Goal: Transaction & Acquisition: Purchase product/service

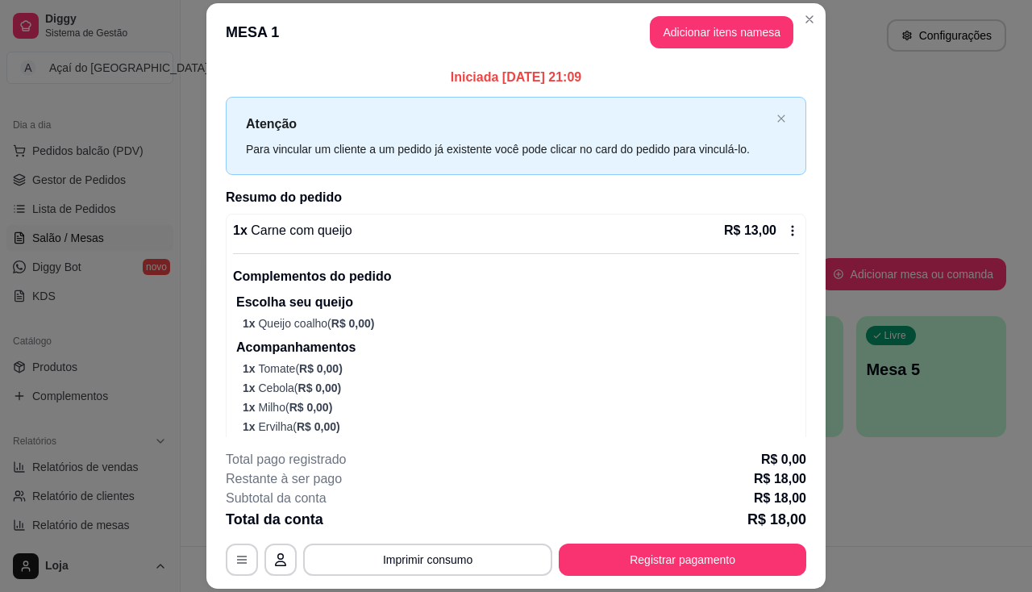
scroll to position [138, 0]
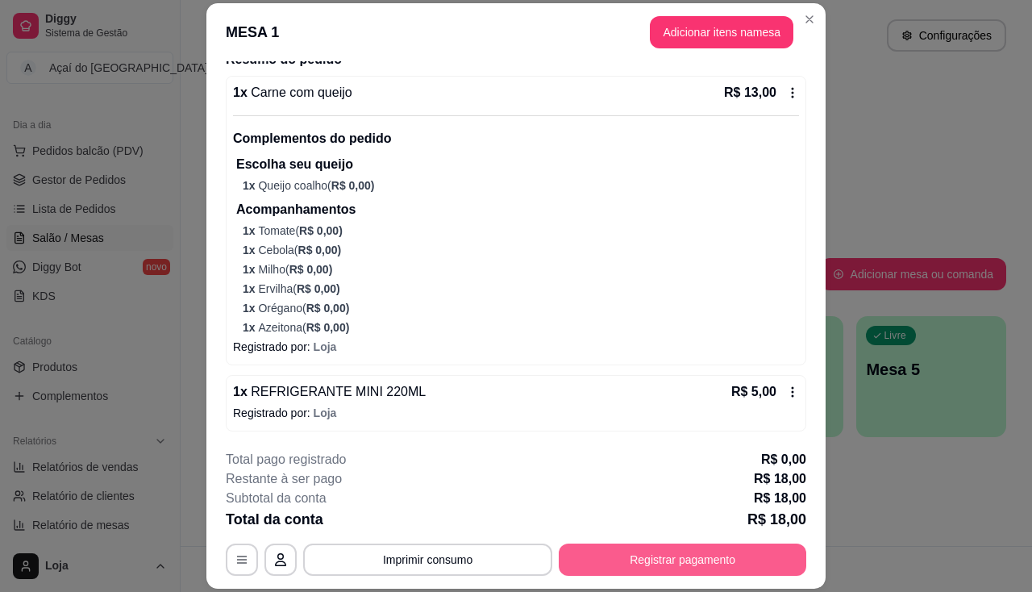
click at [633, 559] on button "Registrar pagamento" at bounding box center [681, 559] width 247 height 32
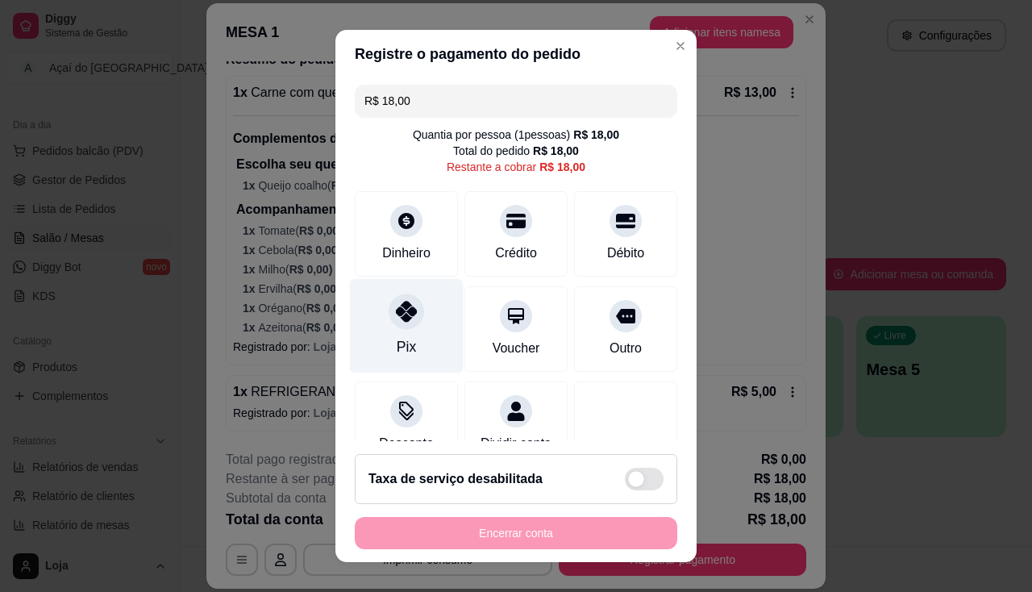
click at [418, 310] on div "Pix" at bounding box center [407, 325] width 114 height 94
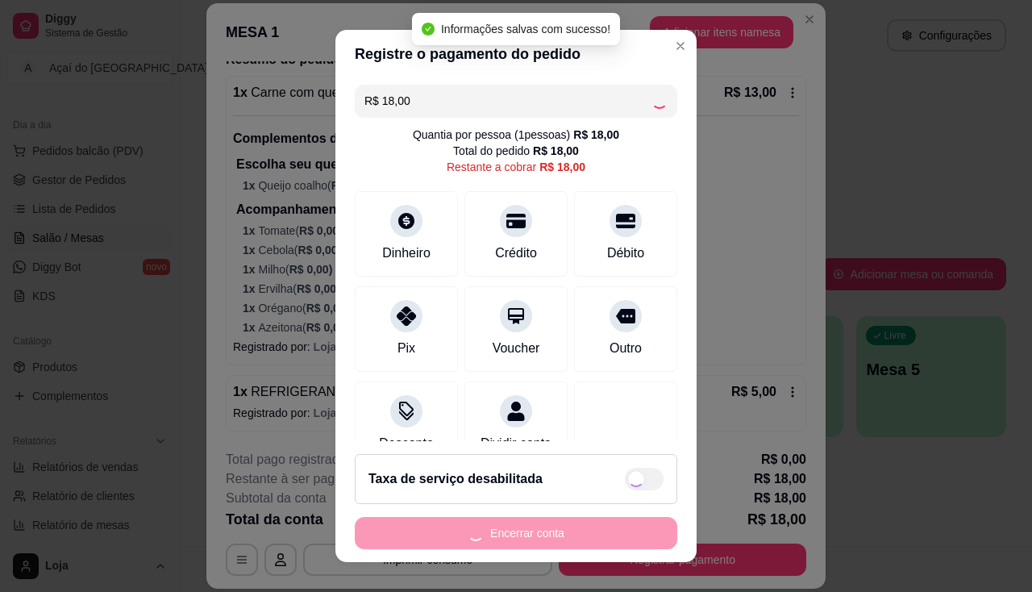
type input "R$ 0,00"
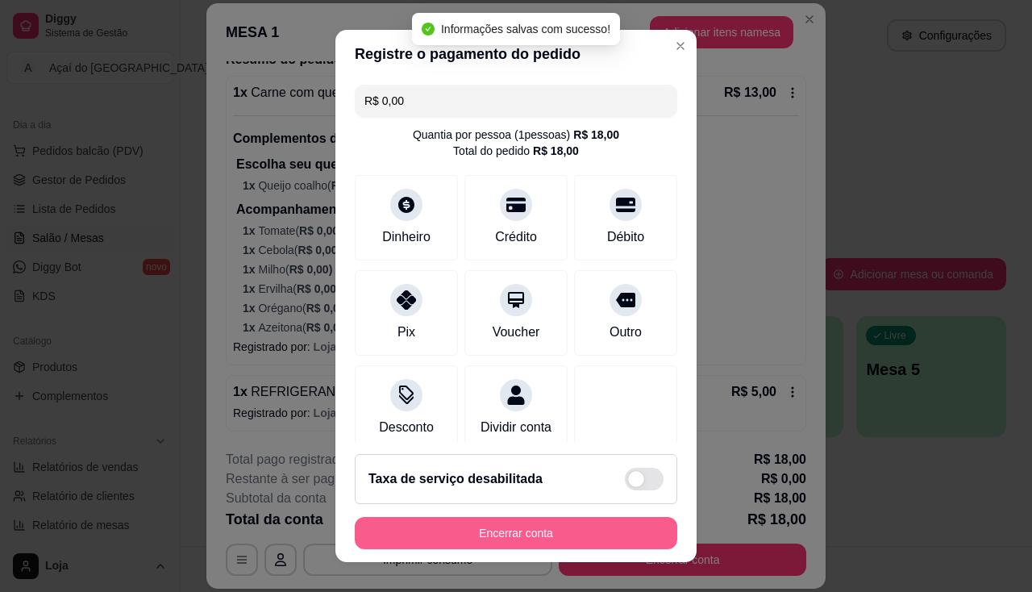
click at [554, 525] on button "Encerrar conta" at bounding box center [516, 533] width 322 height 32
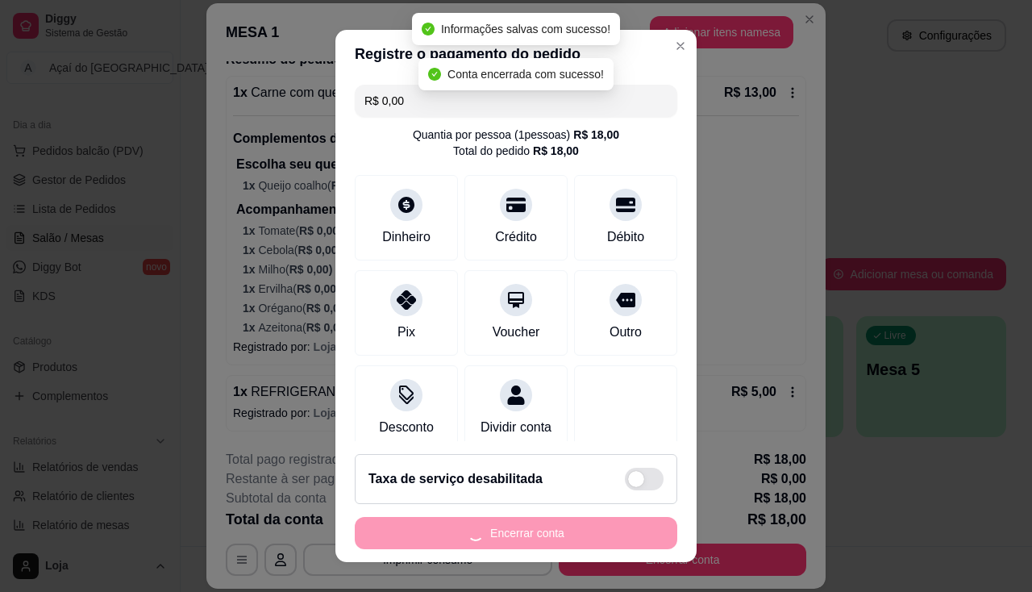
scroll to position [0, 0]
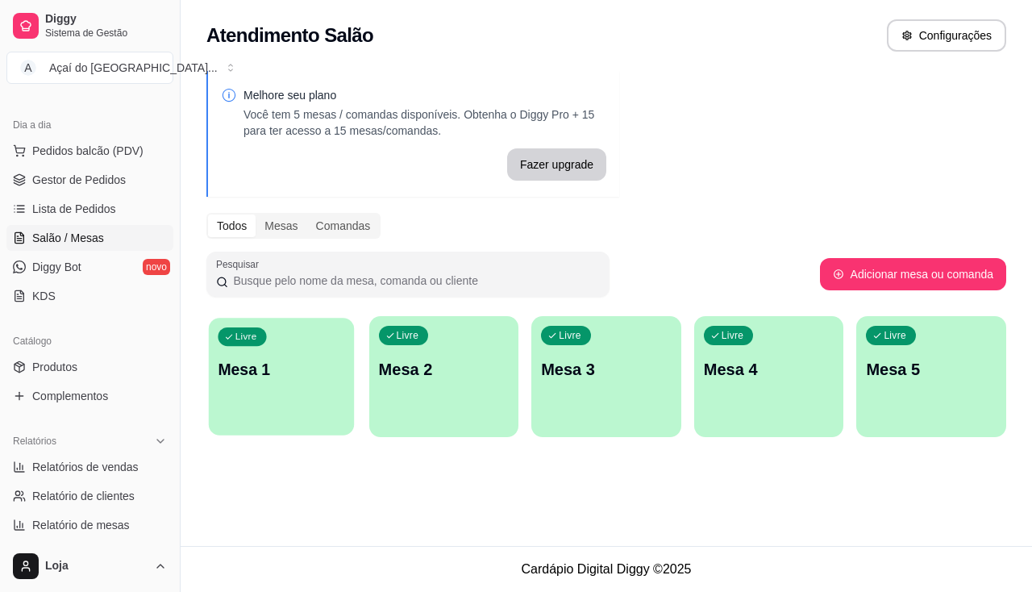
click at [246, 384] on div "Livre Mesa 1" at bounding box center [281, 367] width 145 height 98
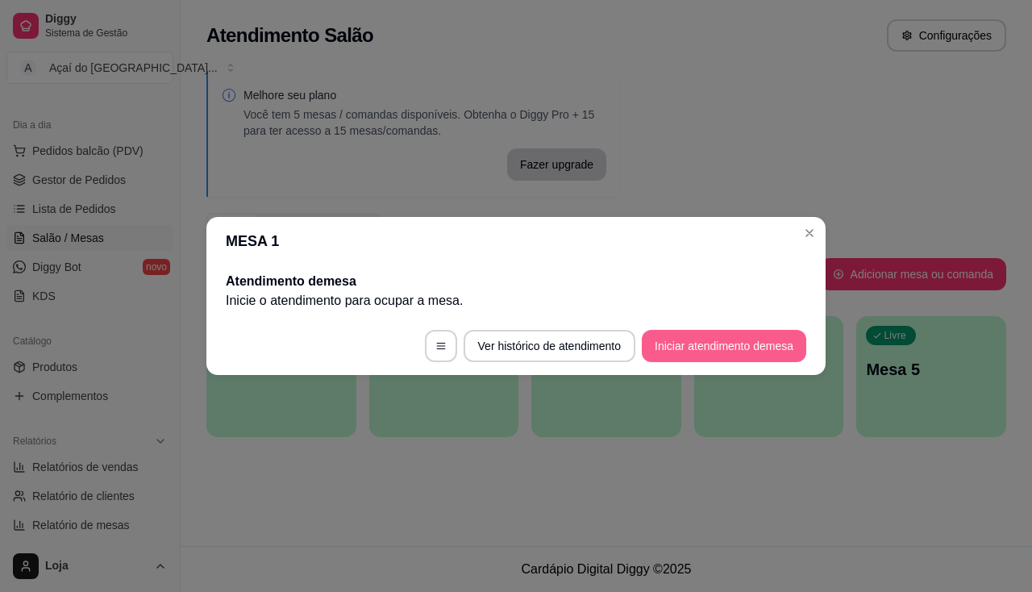
click at [732, 341] on button "Iniciar atendimento de mesa" at bounding box center [723, 346] width 164 height 32
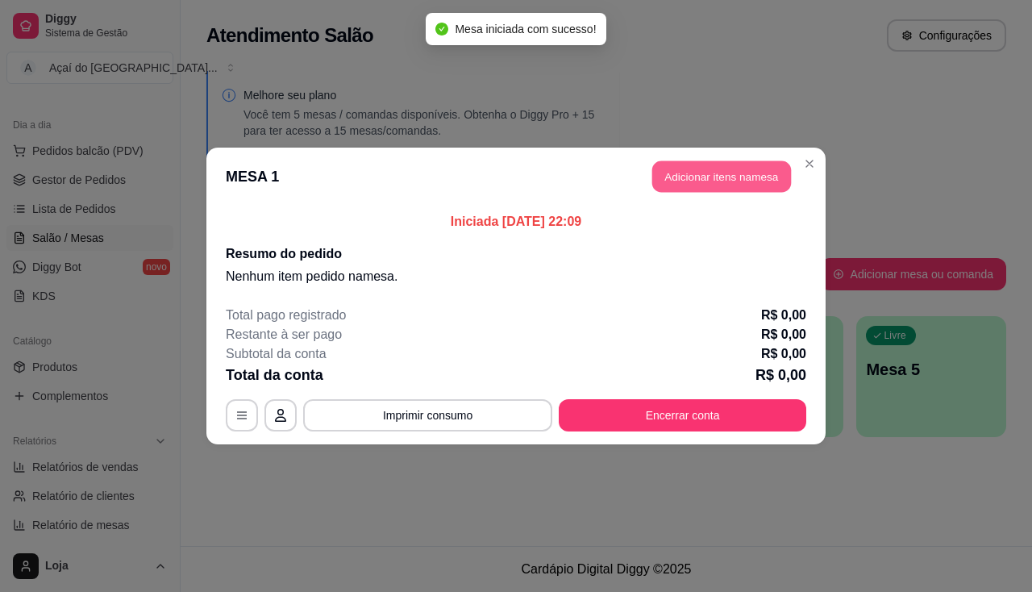
click at [733, 173] on button "Adicionar itens na mesa" at bounding box center [721, 176] width 139 height 31
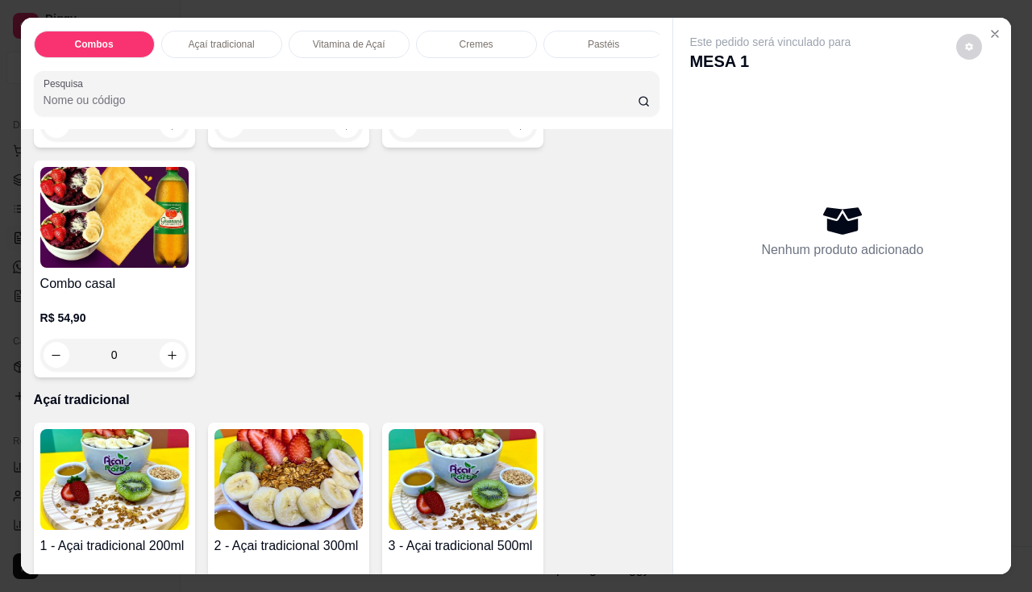
scroll to position [403, 0]
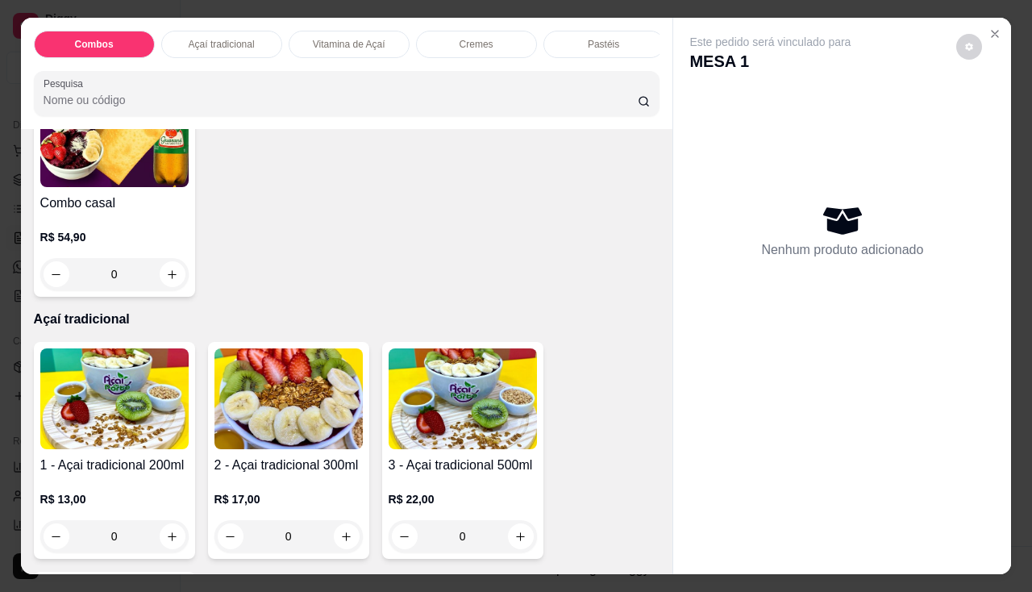
click at [271, 436] on img at bounding box center [288, 398] width 148 height 101
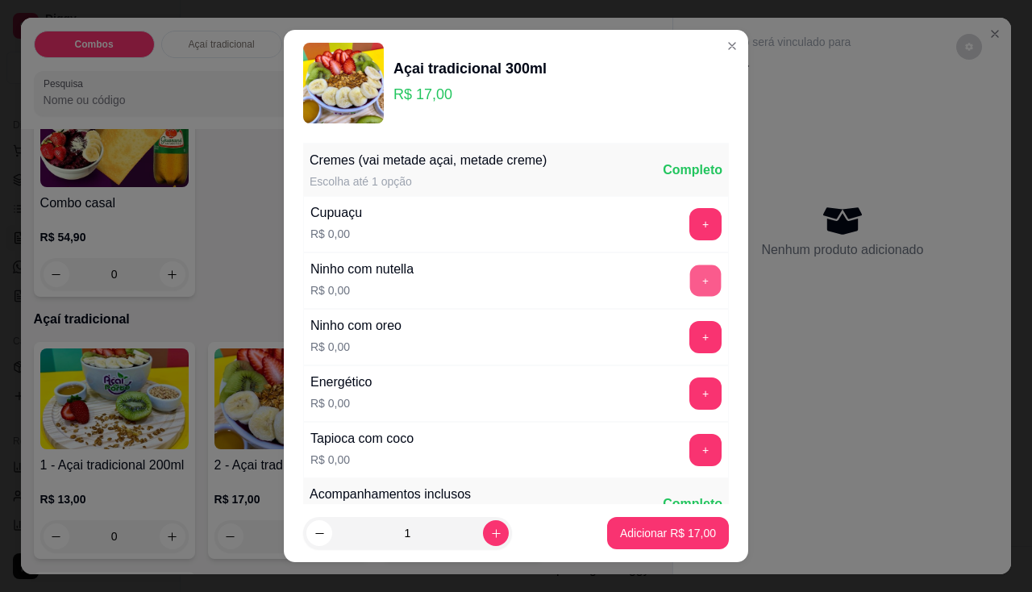
click at [690, 287] on button "+" at bounding box center [705, 279] width 31 height 31
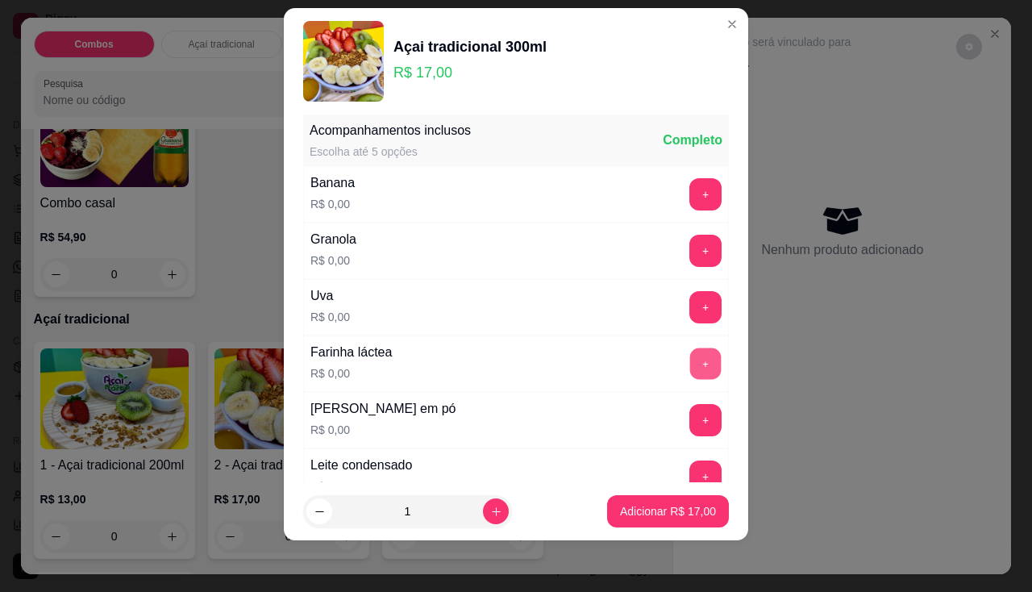
click at [689, 351] on div "+" at bounding box center [705, 363] width 45 height 32
click at [690, 354] on button "+" at bounding box center [705, 362] width 31 height 31
click at [689, 410] on button "+" at bounding box center [705, 420] width 32 height 32
click at [689, 188] on button "+" at bounding box center [705, 194] width 32 height 32
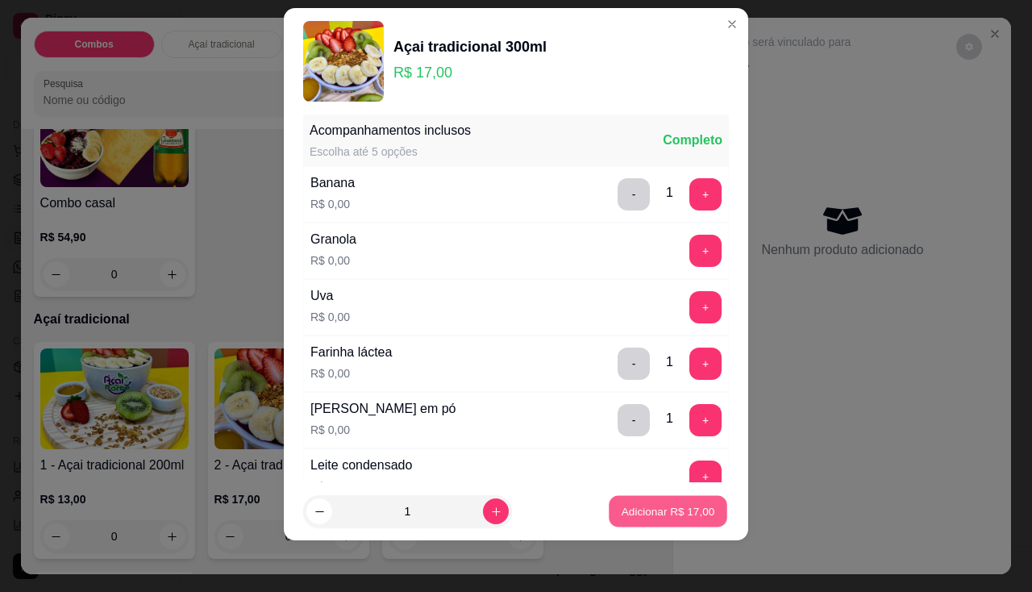
click at [655, 523] on button "Adicionar R$ 17,00" at bounding box center [667, 511] width 118 height 31
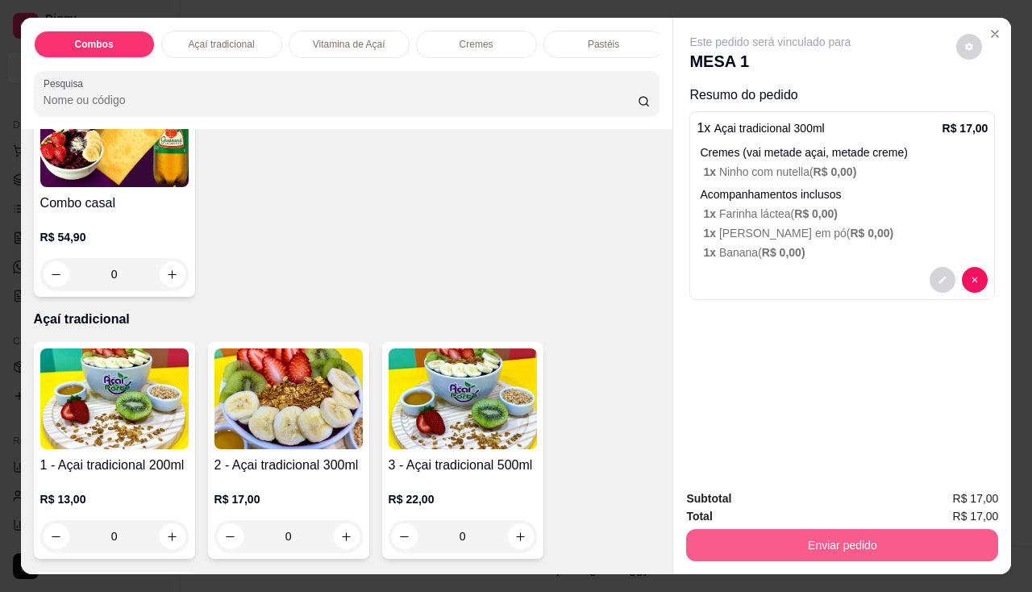
click at [712, 543] on button "Enviar pedido" at bounding box center [842, 545] width 312 height 32
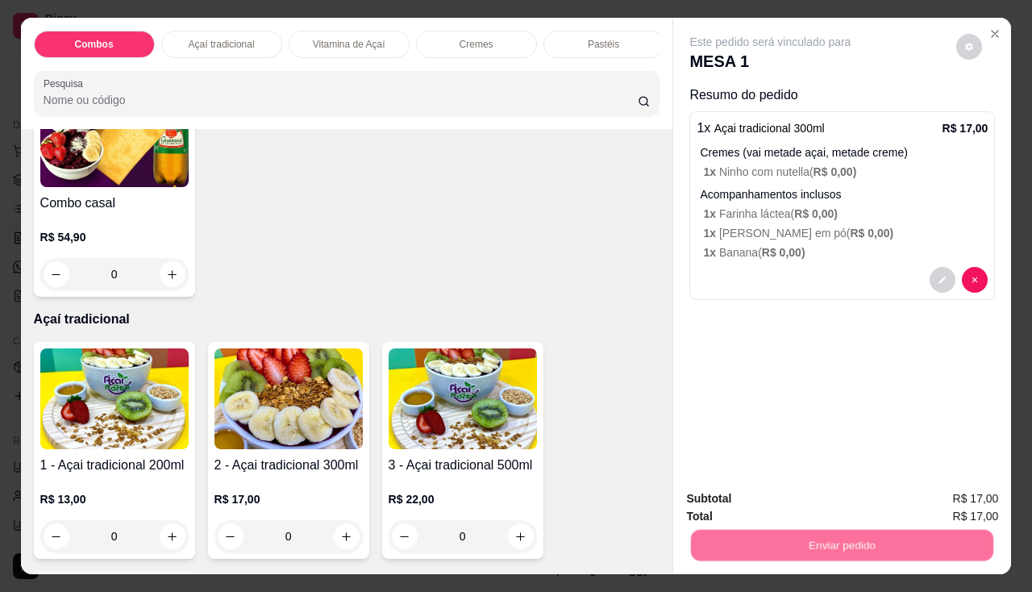
click at [722, 496] on button "Não registrar e enviar pedido" at bounding box center [789, 499] width 163 height 30
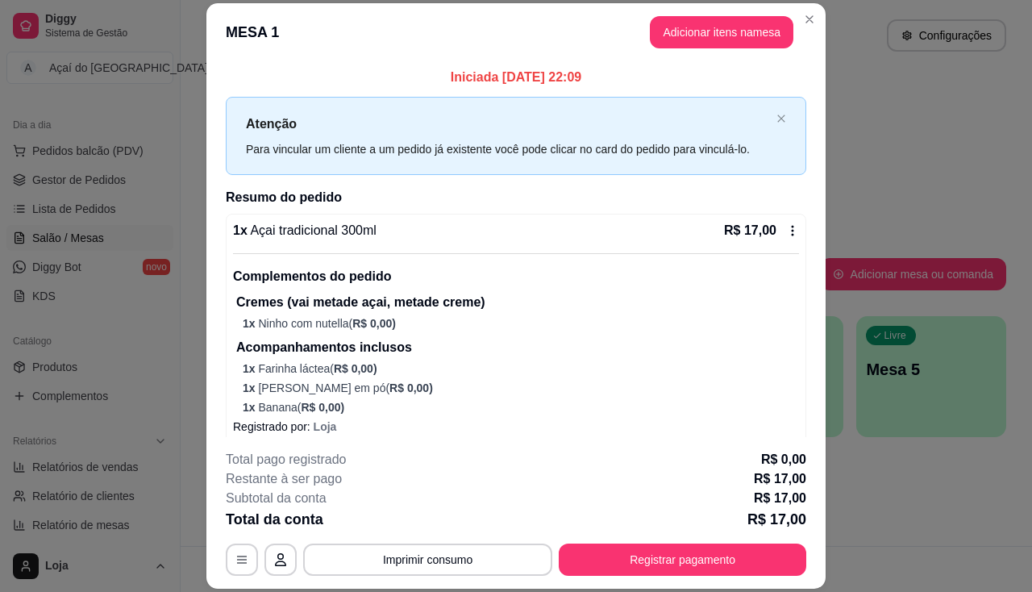
click at [586, 380] on p "1 x Leite em pó ( R$ 0,00 )" at bounding box center [521, 388] width 556 height 16
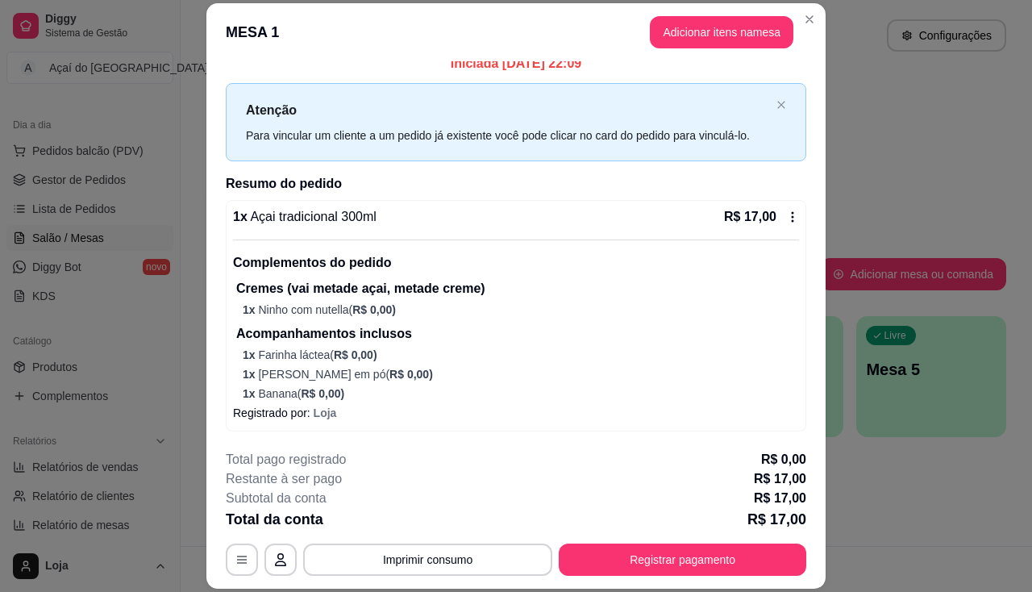
scroll to position [48, 0]
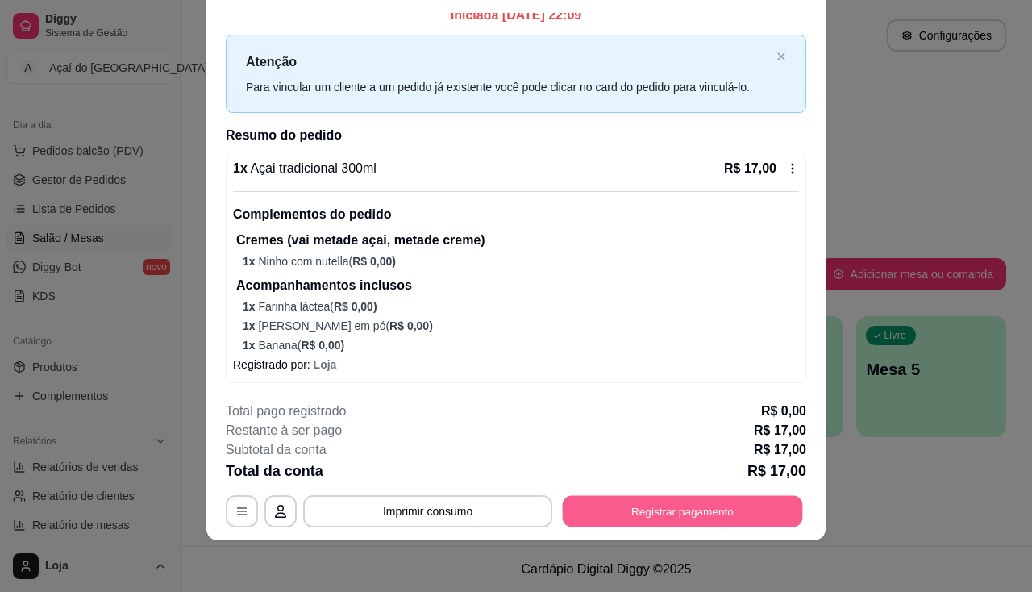
click at [579, 506] on button "Registrar pagamento" at bounding box center [682, 511] width 240 height 31
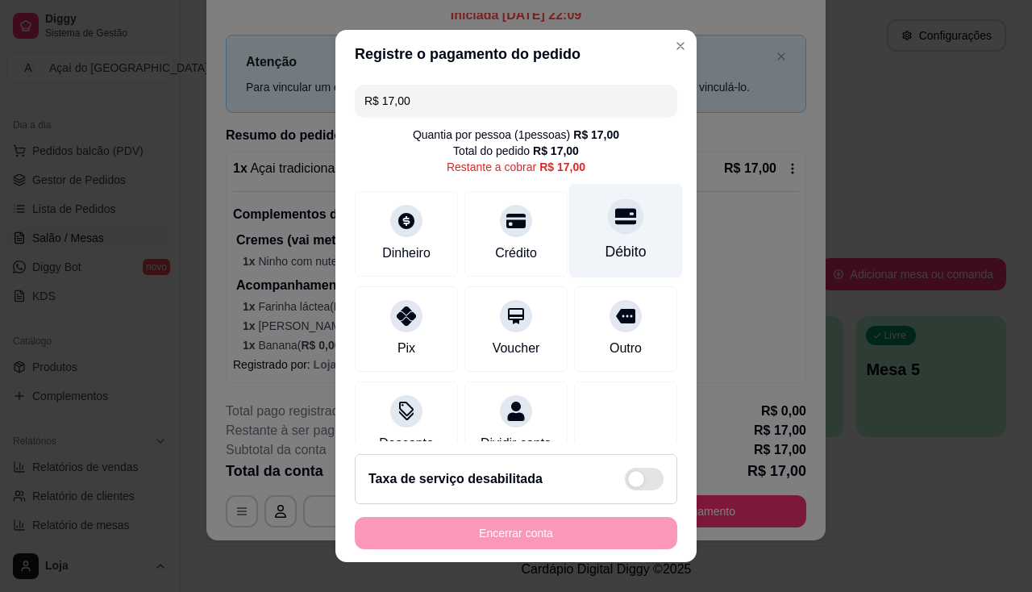
click at [605, 246] on div "Débito" at bounding box center [625, 251] width 41 height 21
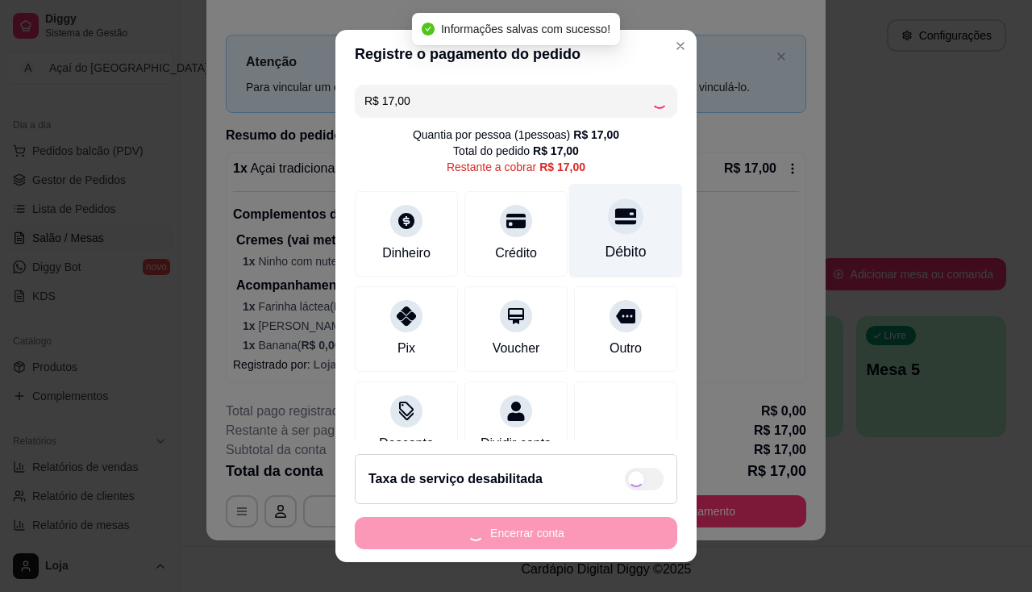
type input "R$ 0,00"
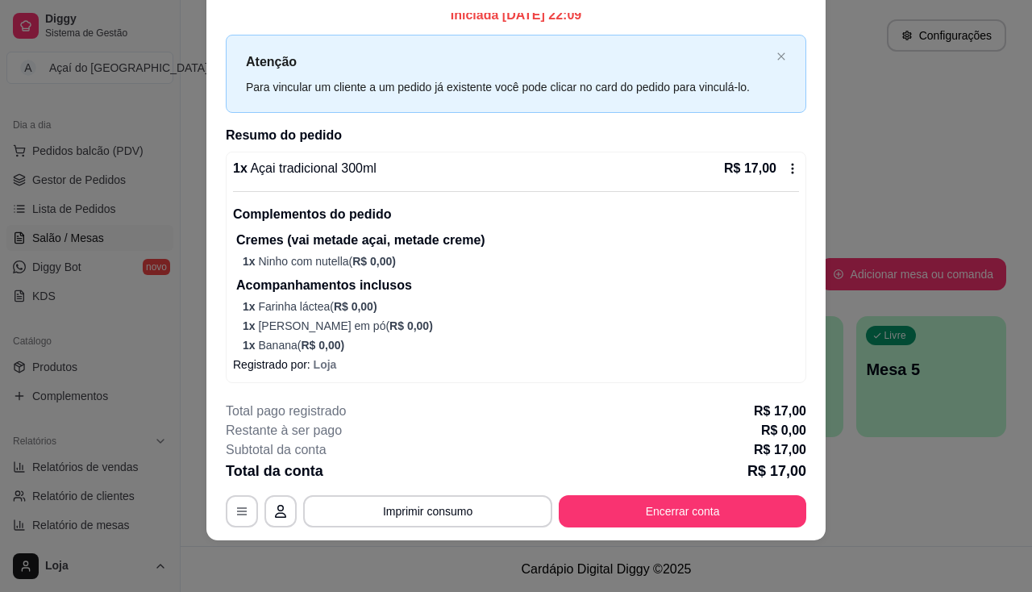
scroll to position [0, 0]
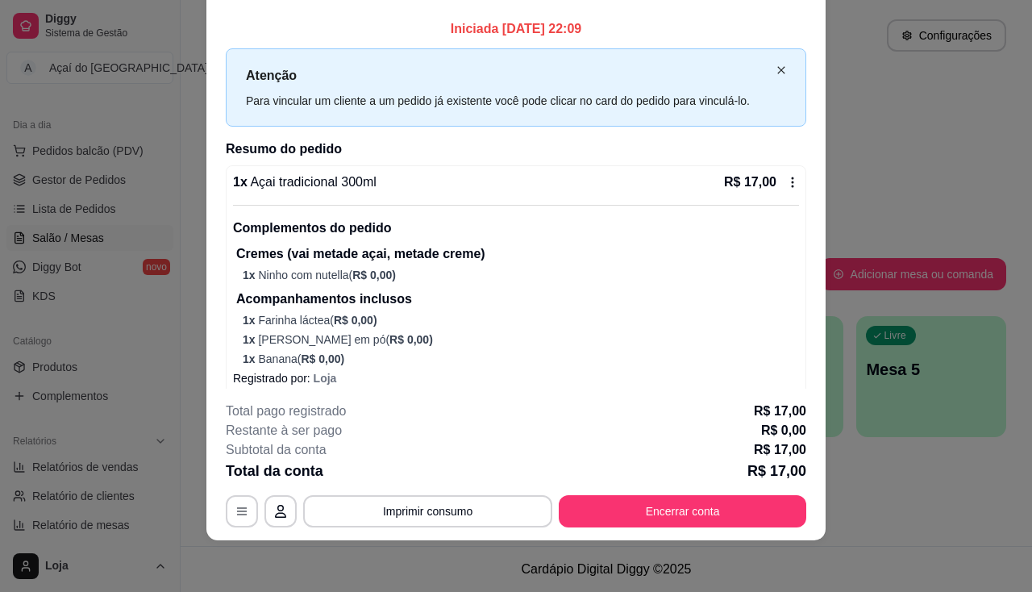
click at [776, 68] on icon "close" at bounding box center [781, 70] width 10 height 10
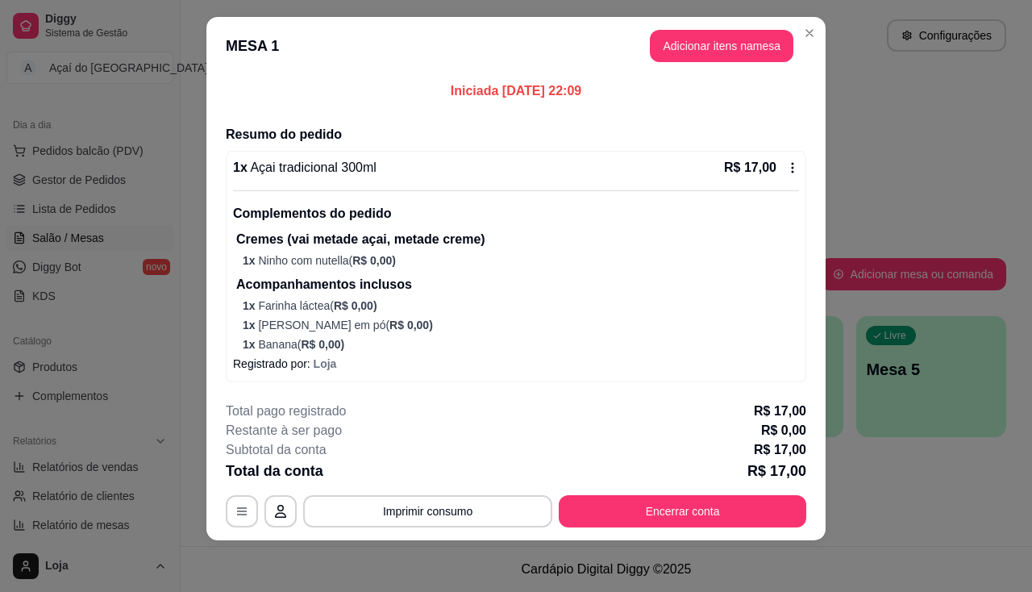
scroll to position [12, 0]
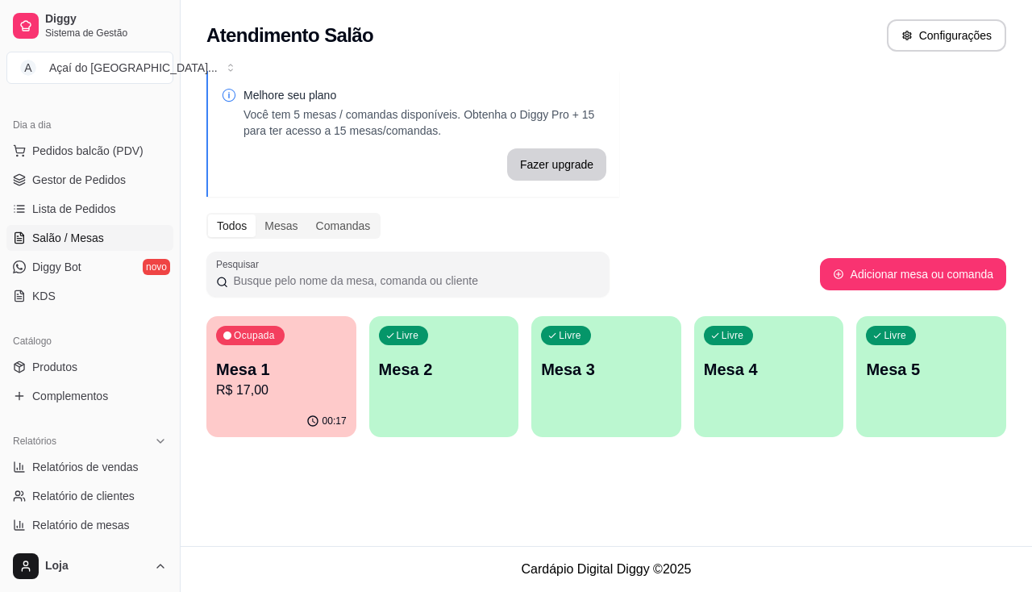
click at [381, 388] on div "Livre Mesa 2" at bounding box center [444, 367] width 150 height 102
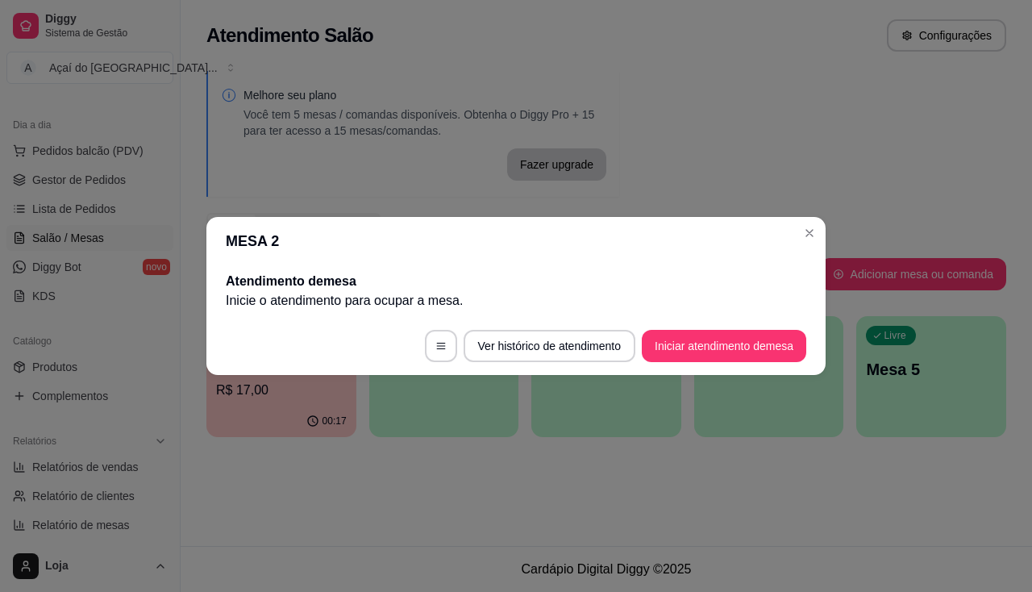
click at [673, 349] on button "Iniciar atendimento de mesa" at bounding box center [723, 346] width 164 height 32
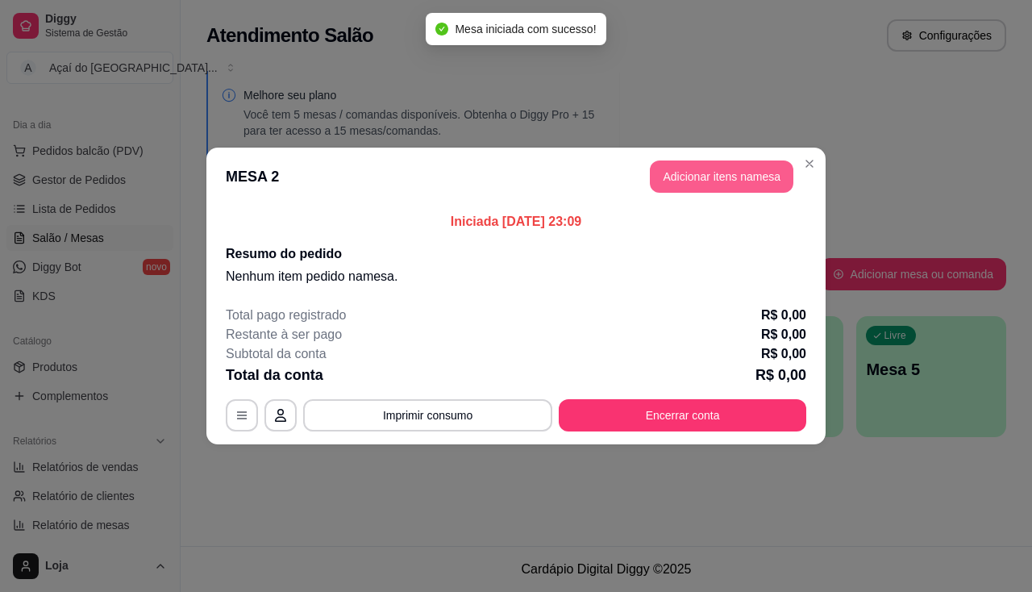
click at [712, 172] on button "Adicionar itens na mesa" at bounding box center [721, 176] width 143 height 32
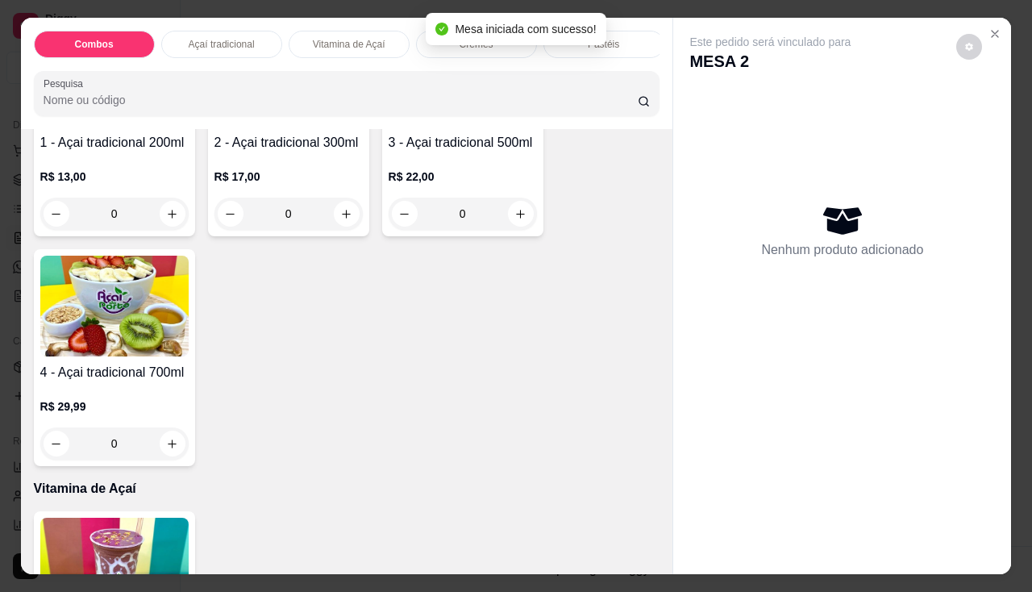
scroll to position [564, 0]
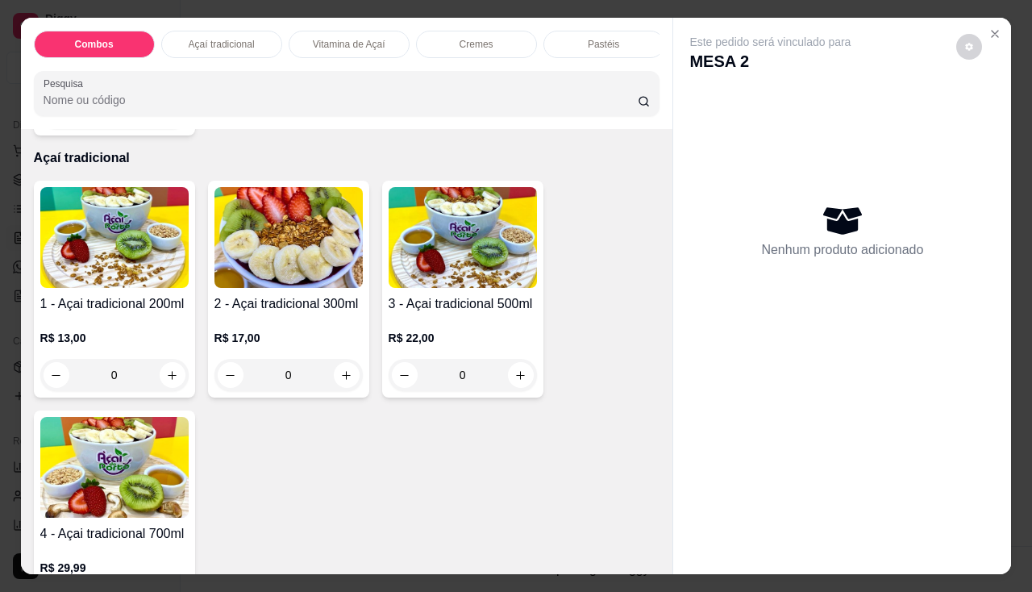
click at [328, 390] on div "0" at bounding box center [288, 375] width 148 height 32
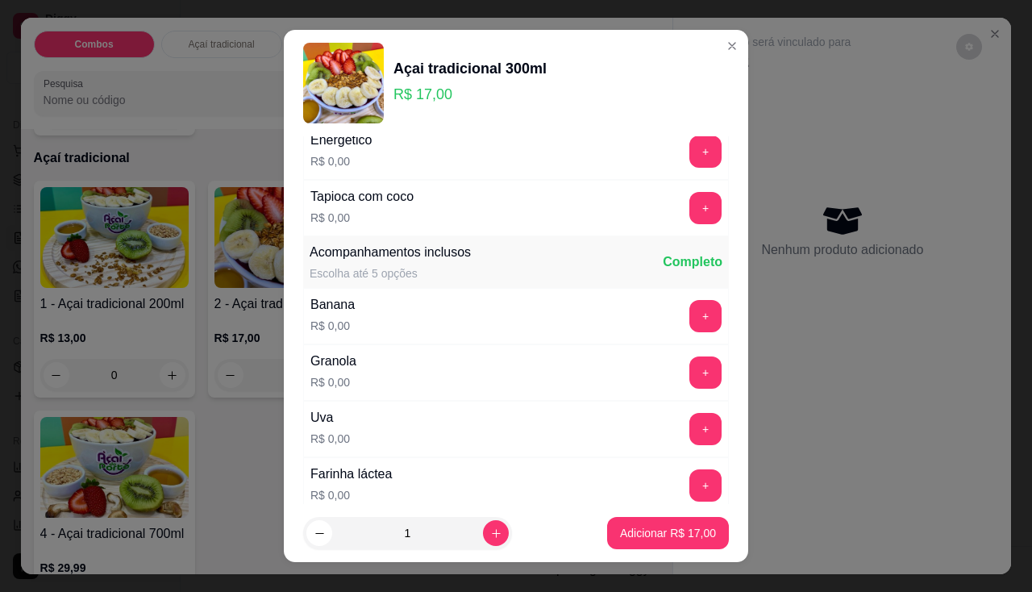
scroll to position [322, 0]
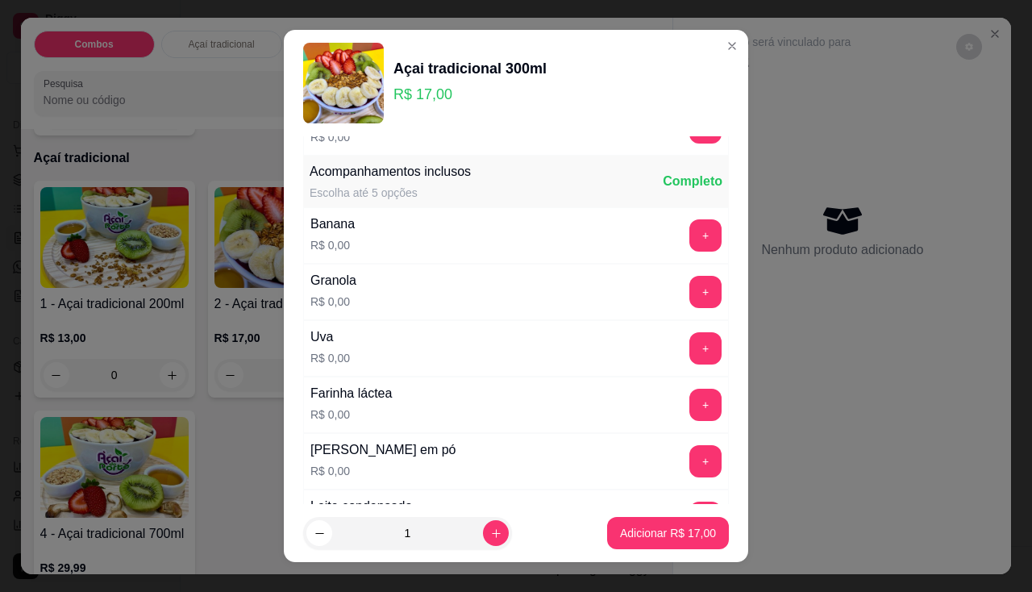
click at [641, 538] on p "Adicionar R$ 17,00" at bounding box center [668, 533] width 96 height 16
type input "1"
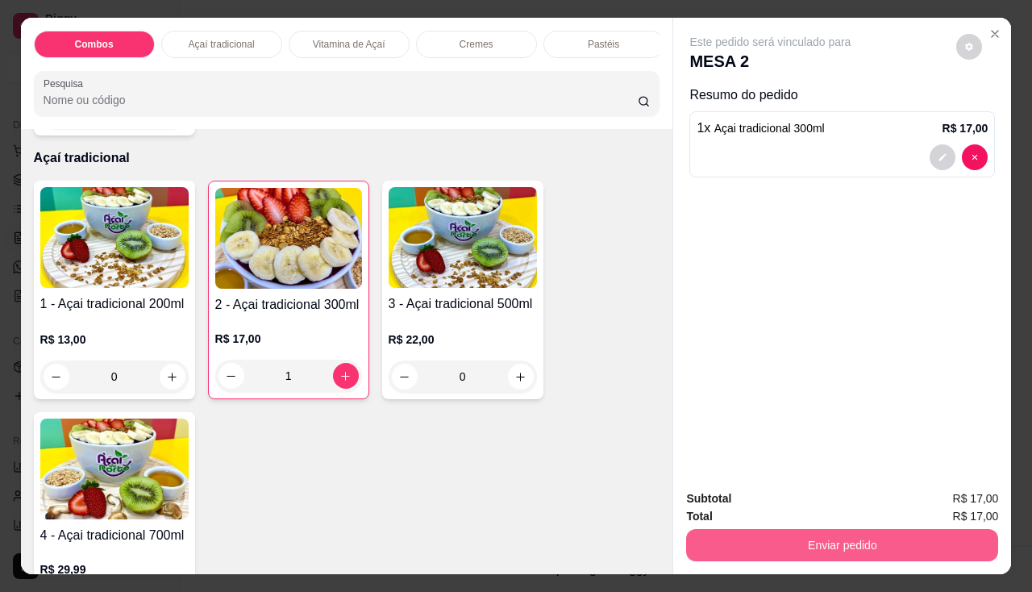
click at [769, 533] on button "Enviar pedido" at bounding box center [842, 545] width 312 height 32
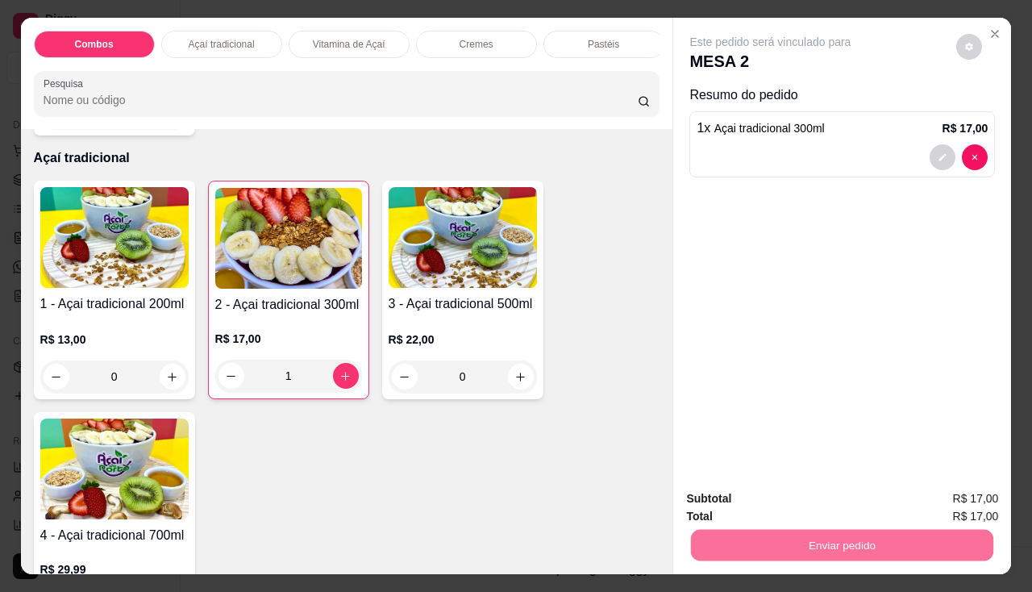
click at [774, 497] on button "Não registrar e enviar pedido" at bounding box center [789, 499] width 168 height 31
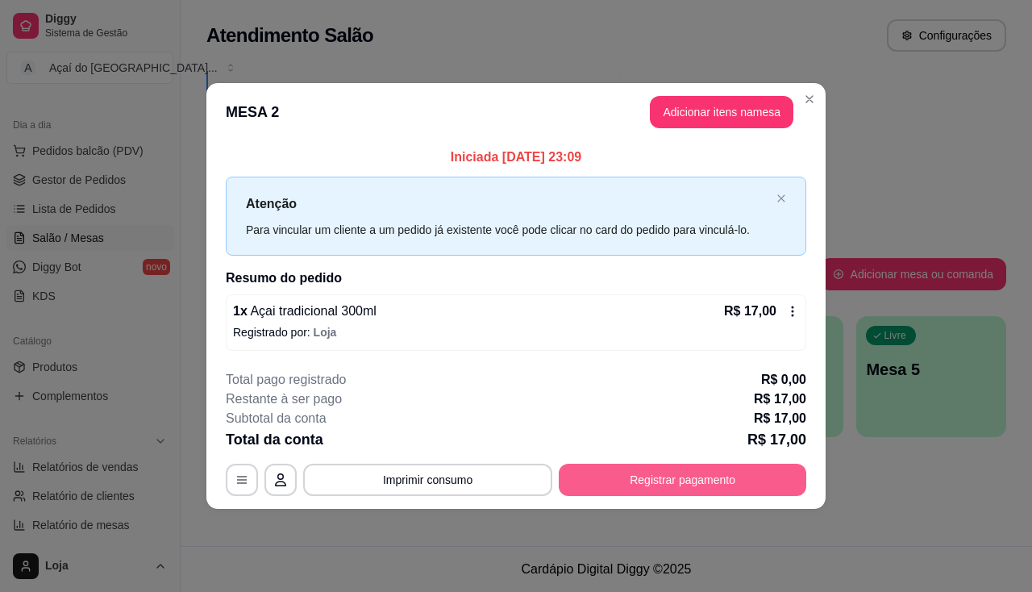
click at [724, 471] on button "Registrar pagamento" at bounding box center [681, 479] width 247 height 32
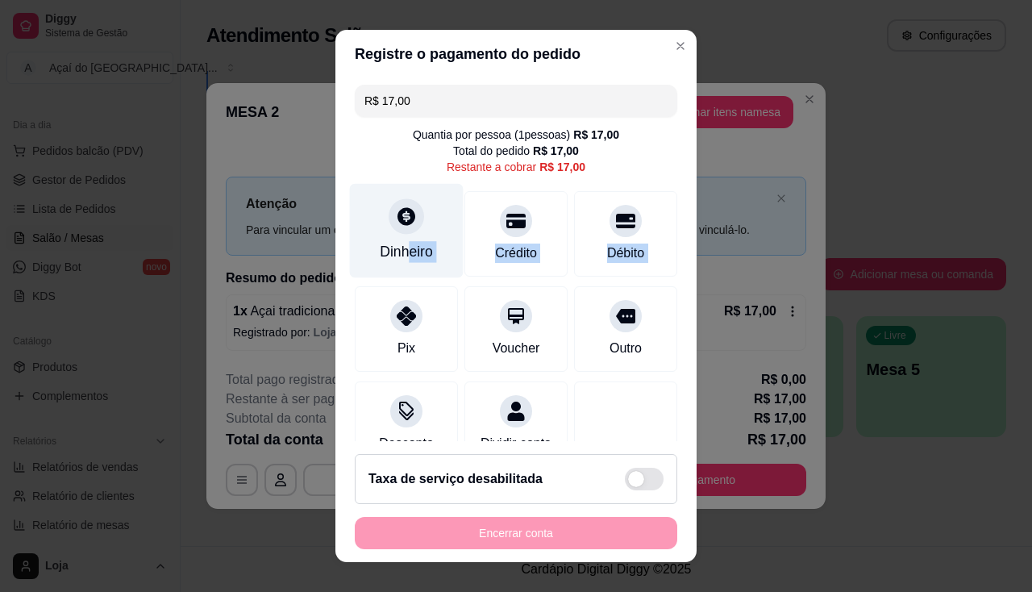
drag, startPoint x: 388, startPoint y: 335, endPoint x: 421, endPoint y: 264, distance: 78.2
click at [416, 264] on div "R$ 17,00 Quantia por pessoa ( 1 pessoas) R$ 17,00 Total do pedido R$ 17,00 Rest…" at bounding box center [515, 259] width 361 height 363
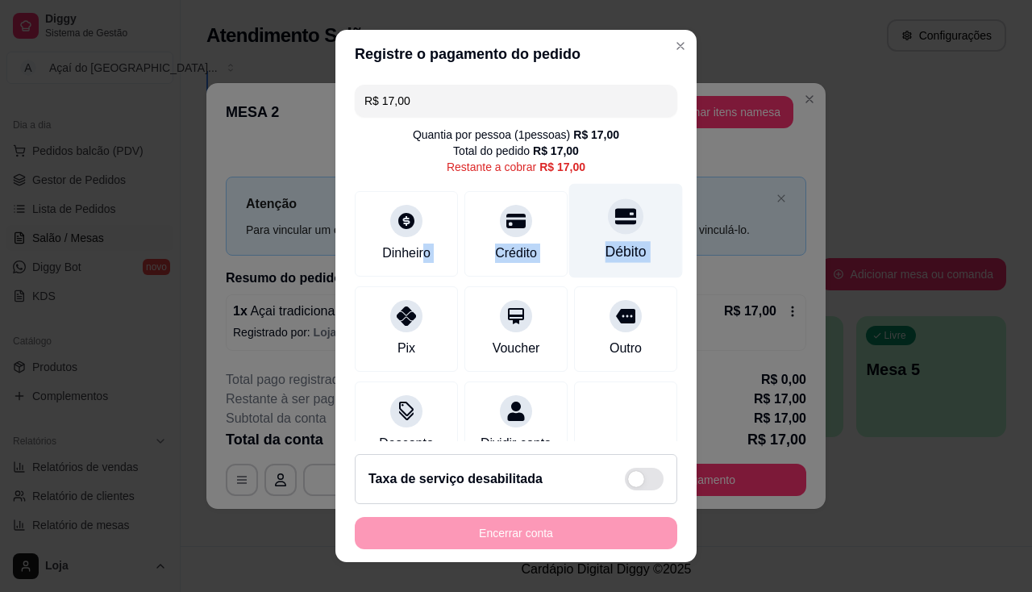
click at [605, 248] on div "Débito" at bounding box center [625, 251] width 41 height 21
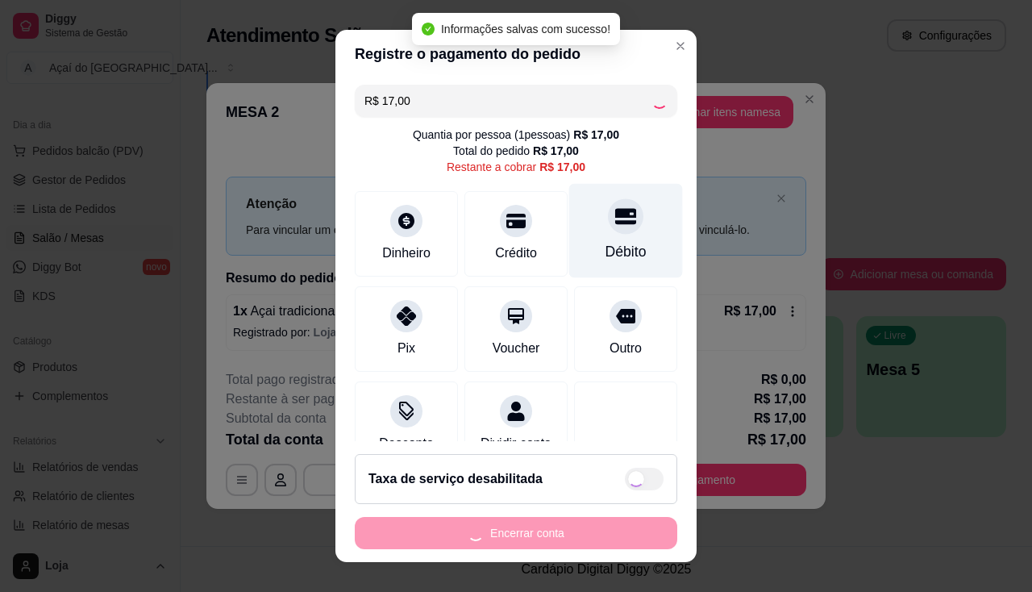
type input "R$ 0,00"
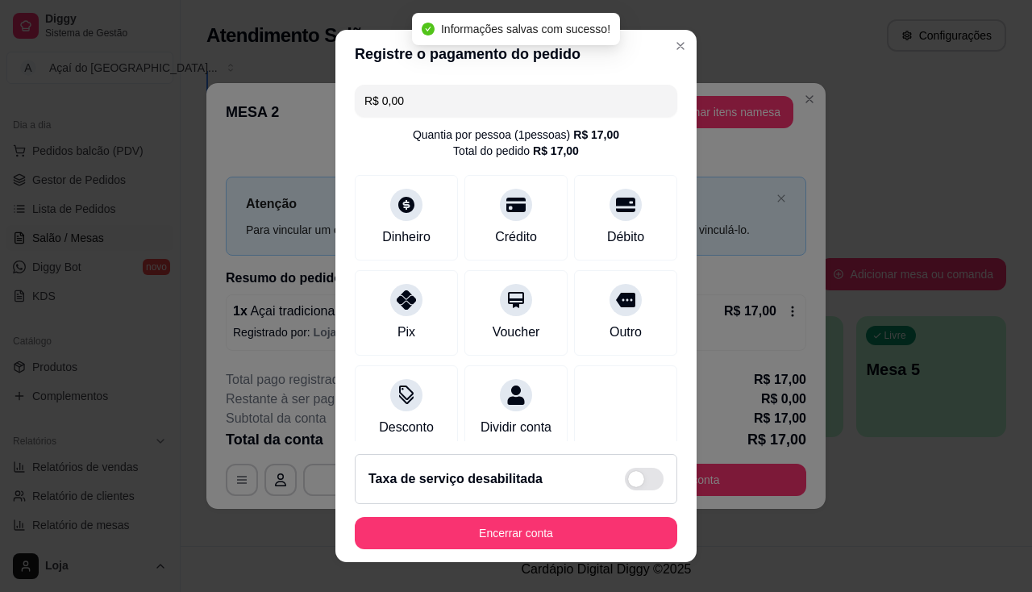
click at [572, 562] on footer "Taxa de serviço desabilitada Encerrar conta" at bounding box center [515, 501] width 361 height 121
click at [571, 535] on button "Encerrar conta" at bounding box center [516, 533] width 322 height 32
